Goal: Transaction & Acquisition: Download file/media

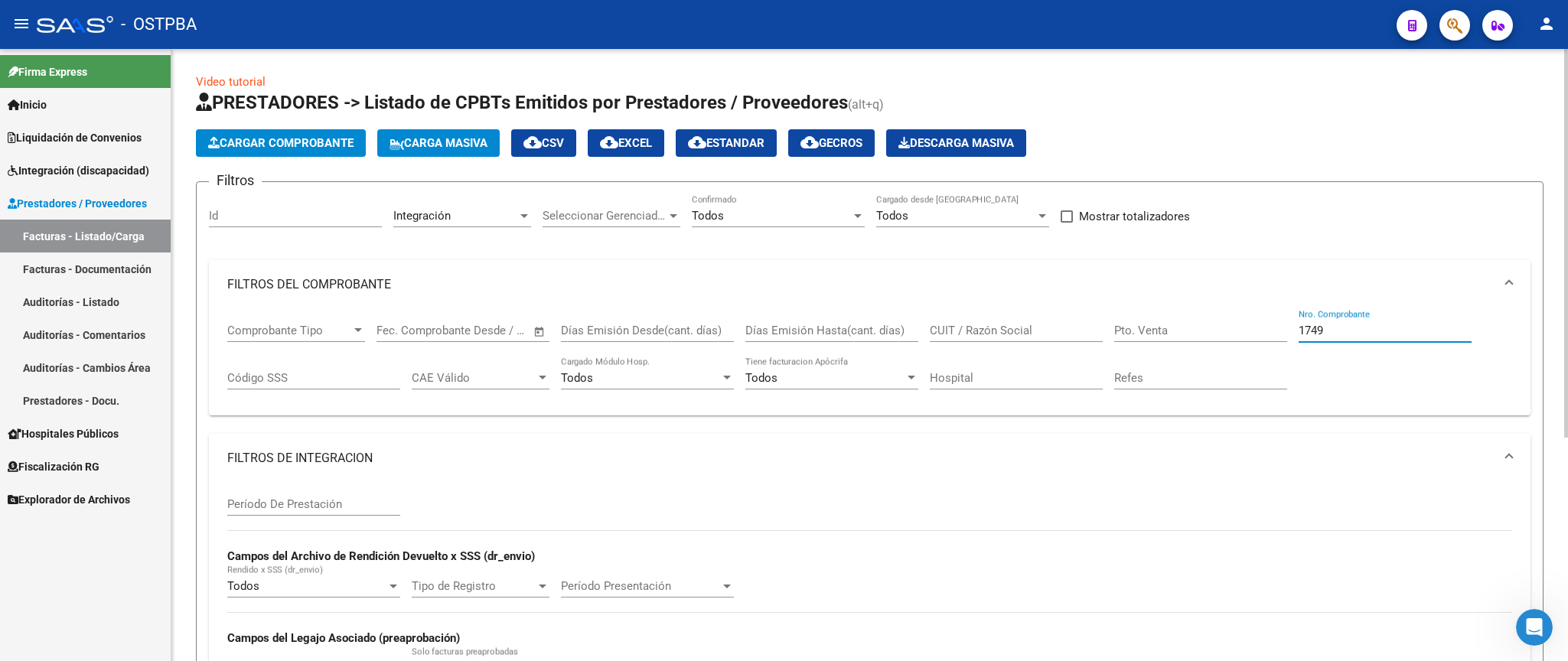
drag, startPoint x: 1376, startPoint y: 330, endPoint x: 1187, endPoint y: 307, distance: 190.4
click at [1299, 324] on input "1749" at bounding box center [1385, 330] width 173 height 14
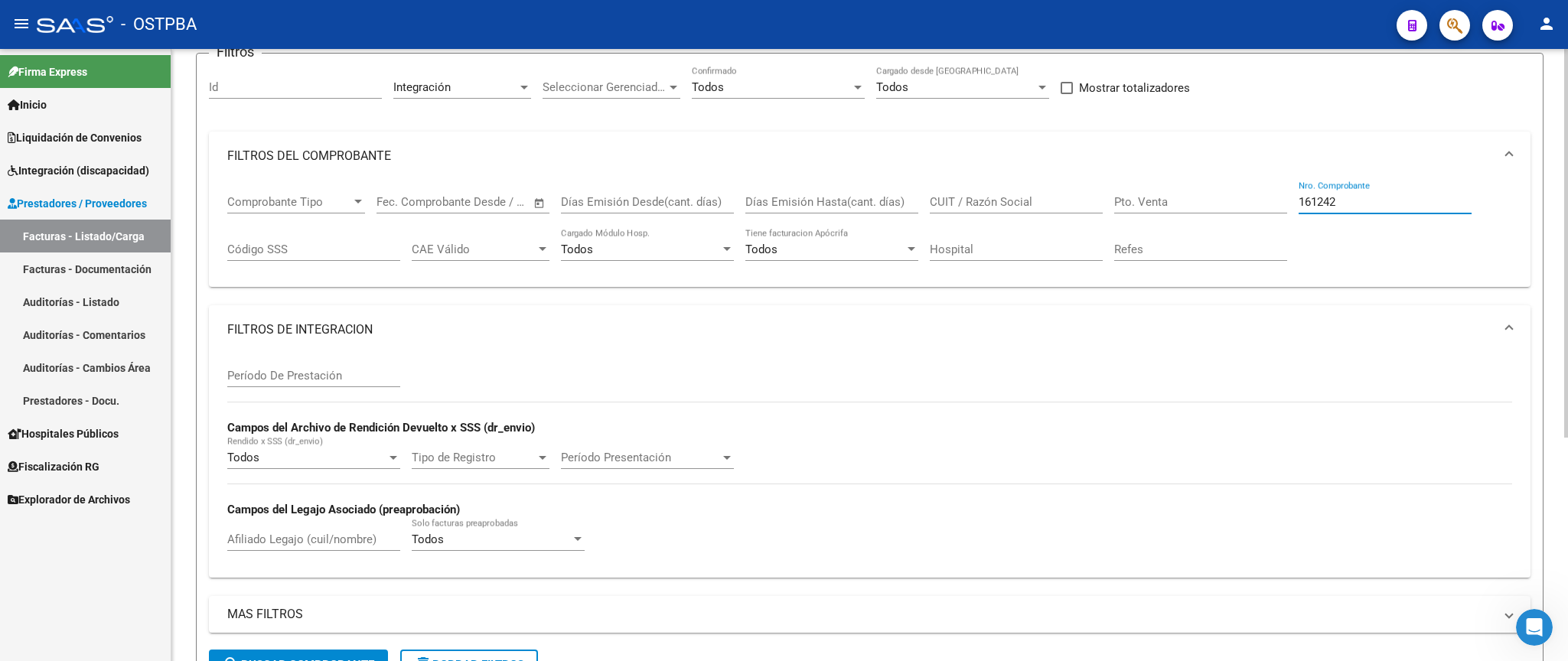
scroll to position [179, 0]
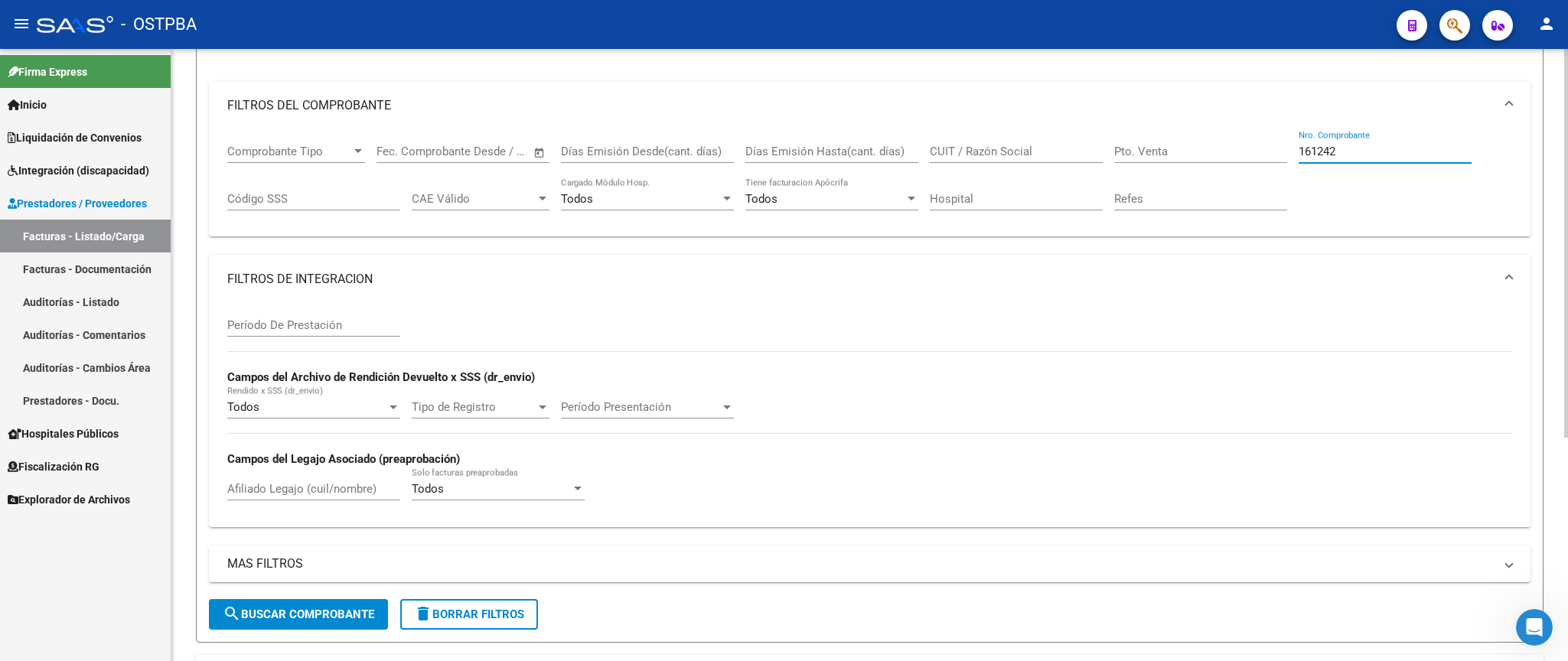
type input "161242"
click at [331, 613] on span "search Buscar Comprobante" at bounding box center [299, 614] width 152 height 14
click at [354, 275] on mat-panel-title "FILTROS DE INTEGRACION" at bounding box center [861, 279] width 1267 height 17
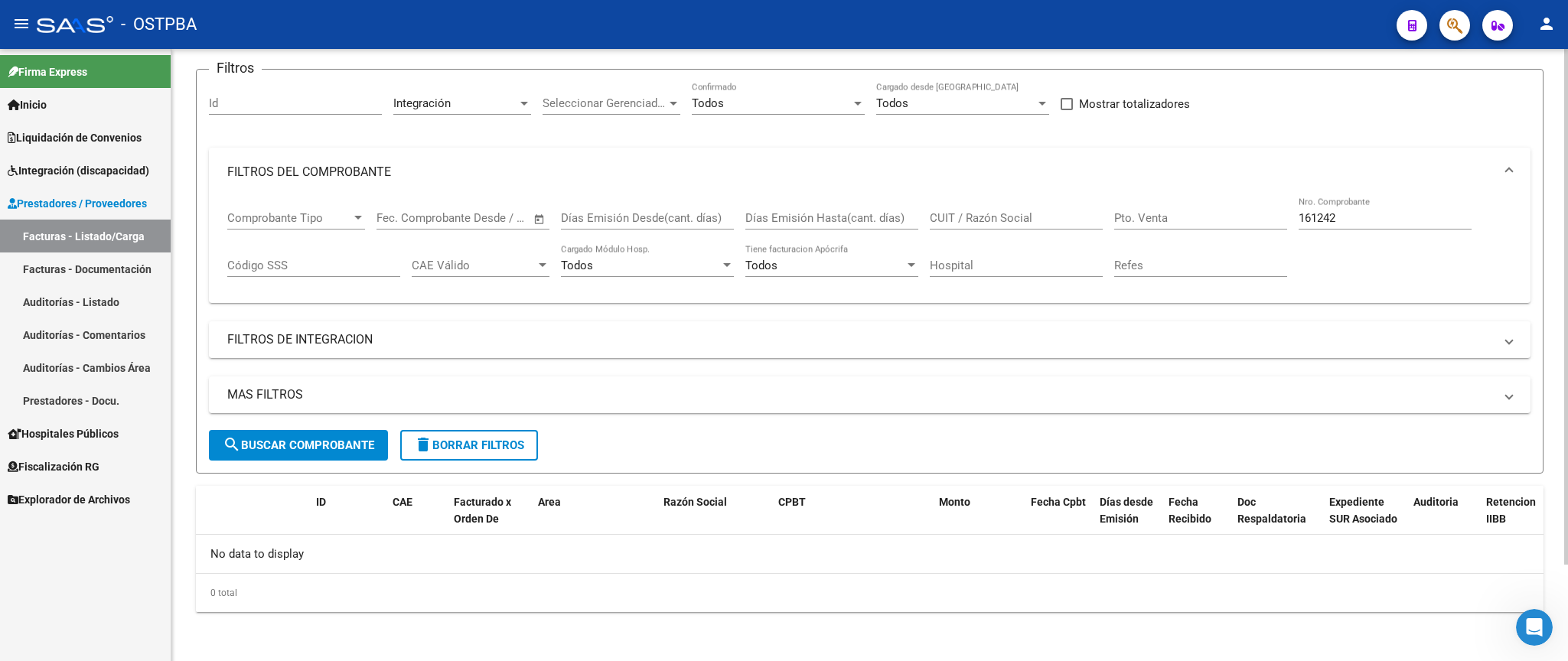
scroll to position [115, 0]
click at [473, 99] on div "Integración" at bounding box center [455, 103] width 124 height 14
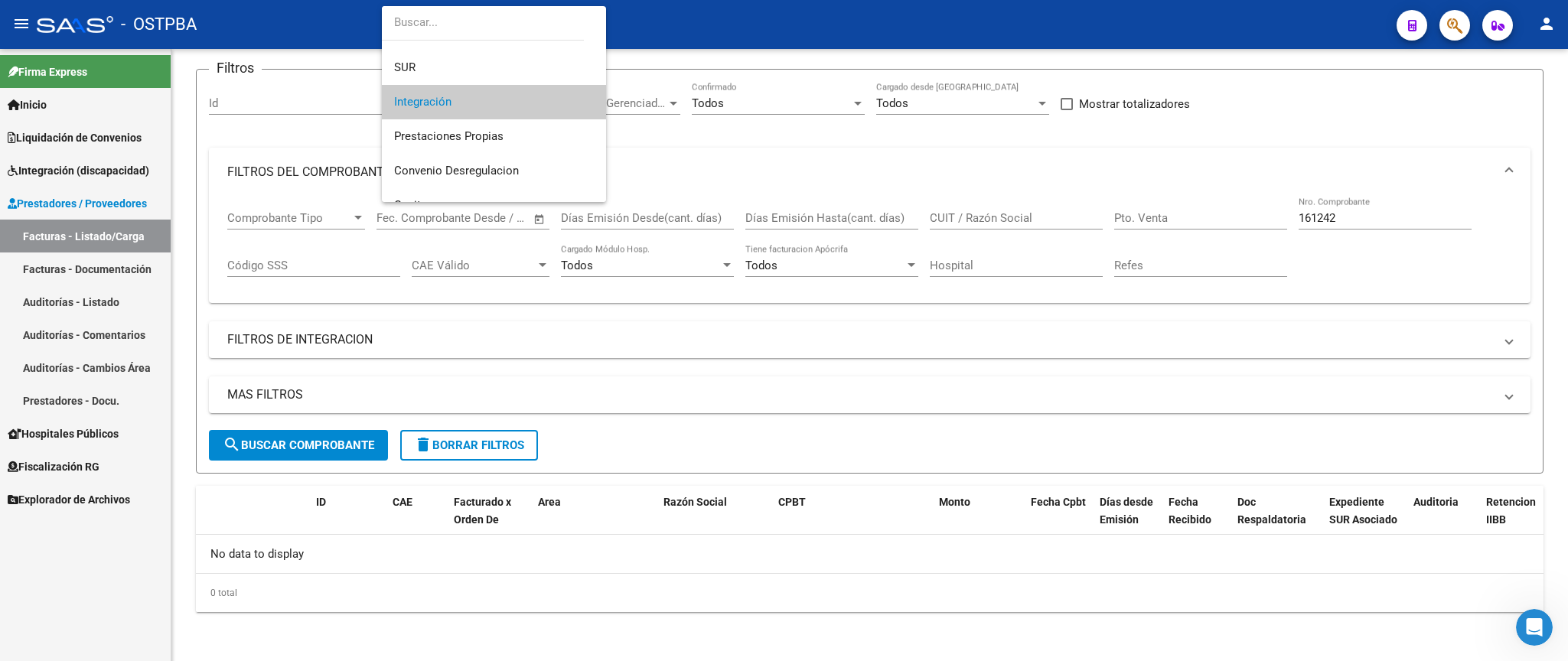
scroll to position [0, 0]
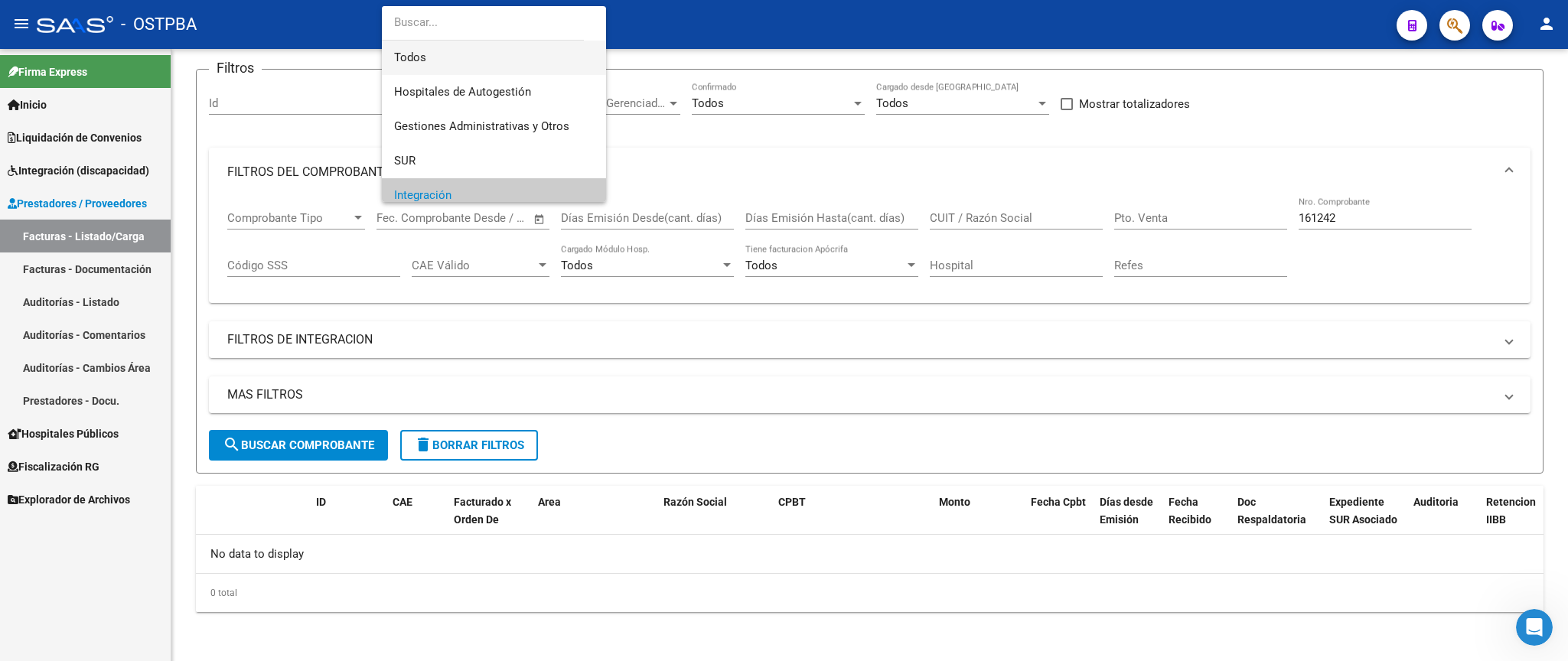
click at [508, 57] on span "Todos" at bounding box center [494, 57] width 200 height 34
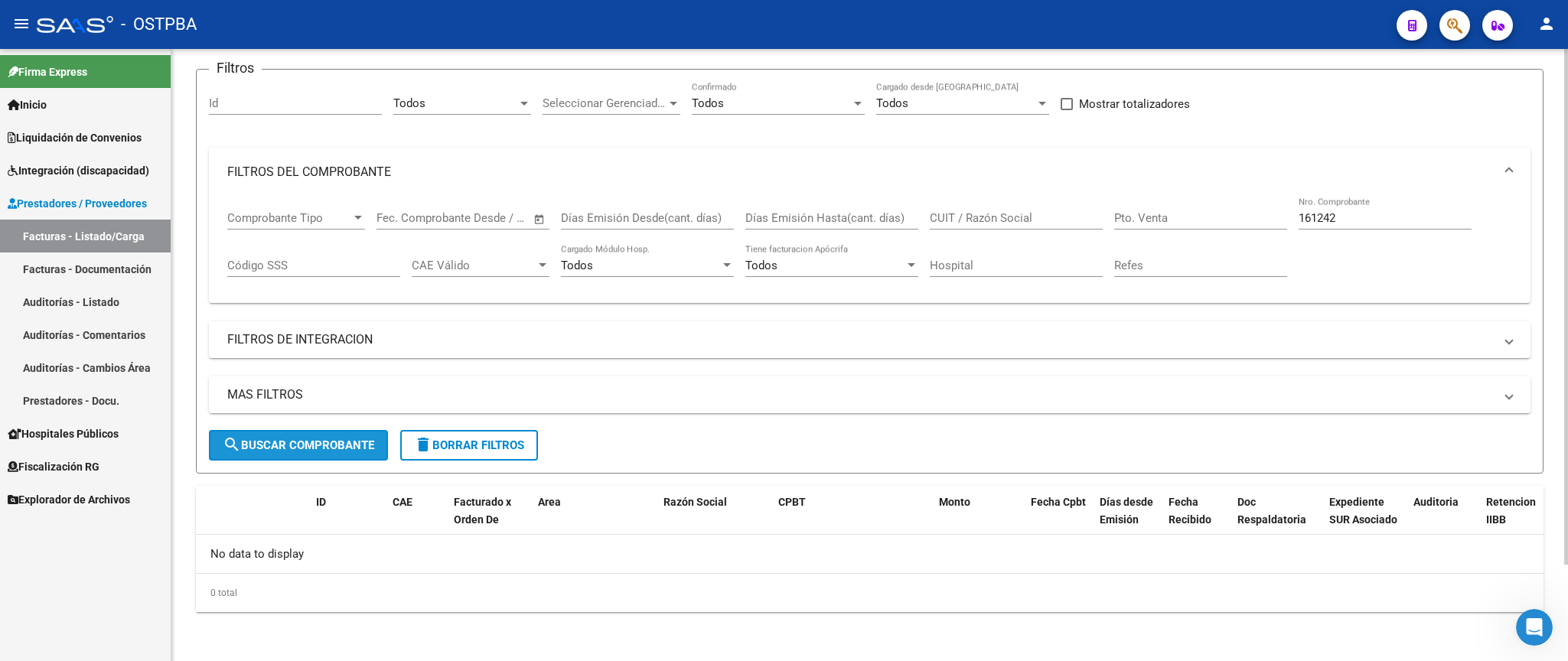
click at [299, 452] on span "search Buscar Comprobante" at bounding box center [299, 445] width 152 height 14
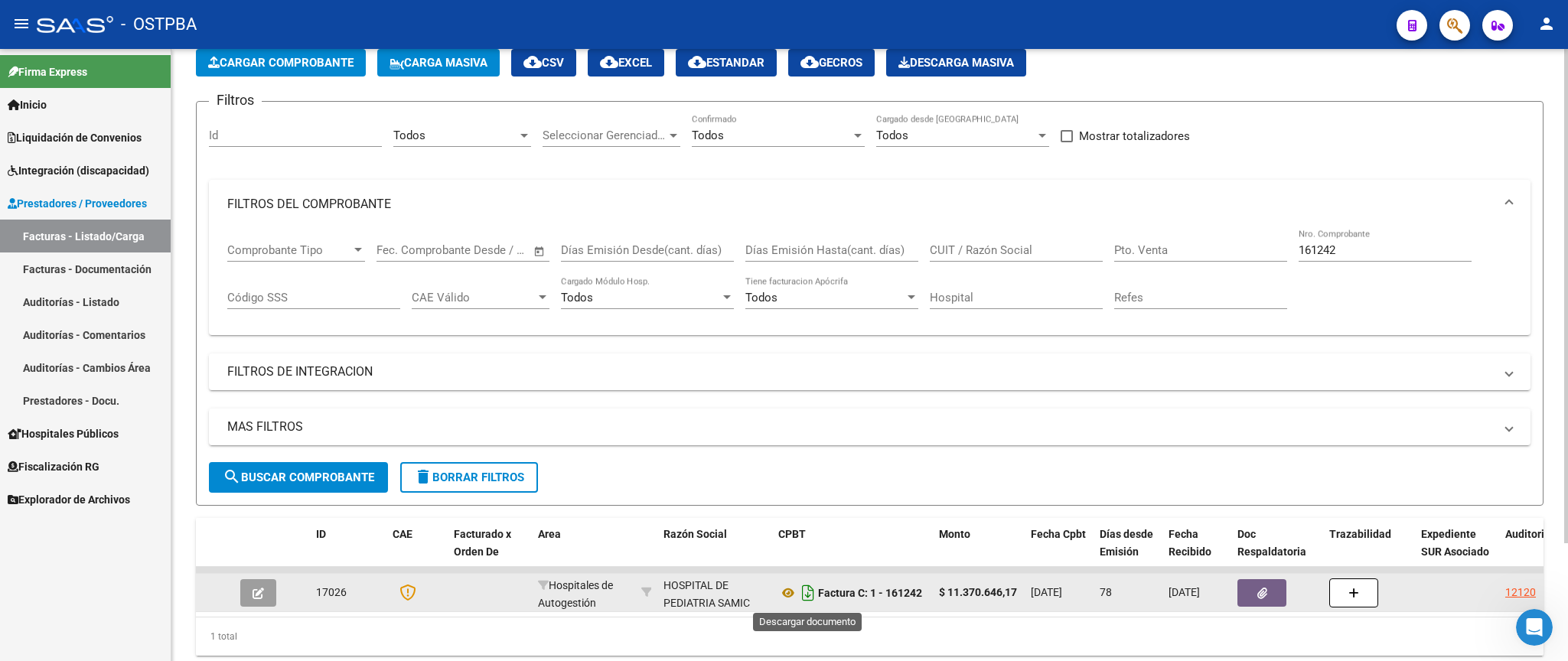
click at [807, 596] on icon "Descargar documento" at bounding box center [808, 593] width 20 height 25
click at [1258, 605] on button "button" at bounding box center [1261, 593] width 49 height 28
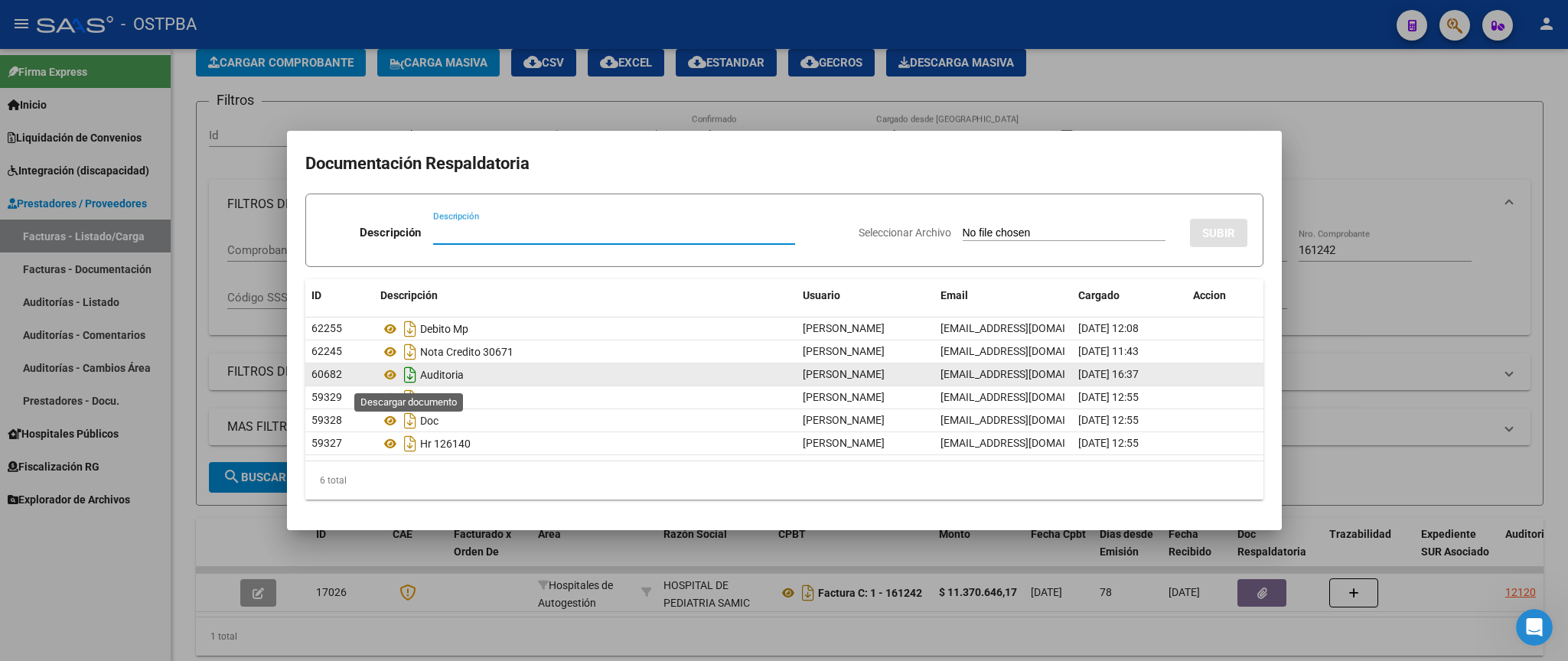
click at [411, 374] on icon "Descargar documento" at bounding box center [410, 374] width 20 height 25
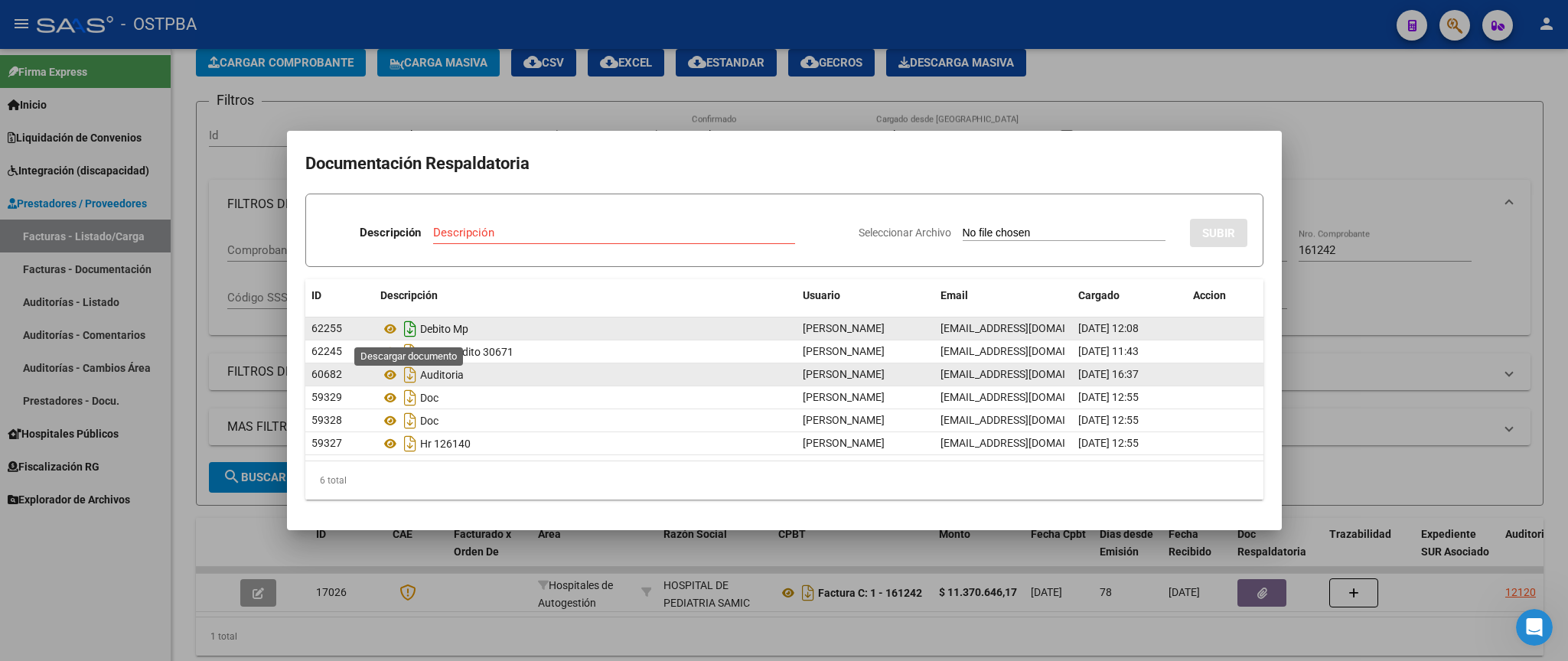
click at [409, 332] on icon "Descargar documento" at bounding box center [410, 329] width 20 height 25
